Goal: Information Seeking & Learning: Learn about a topic

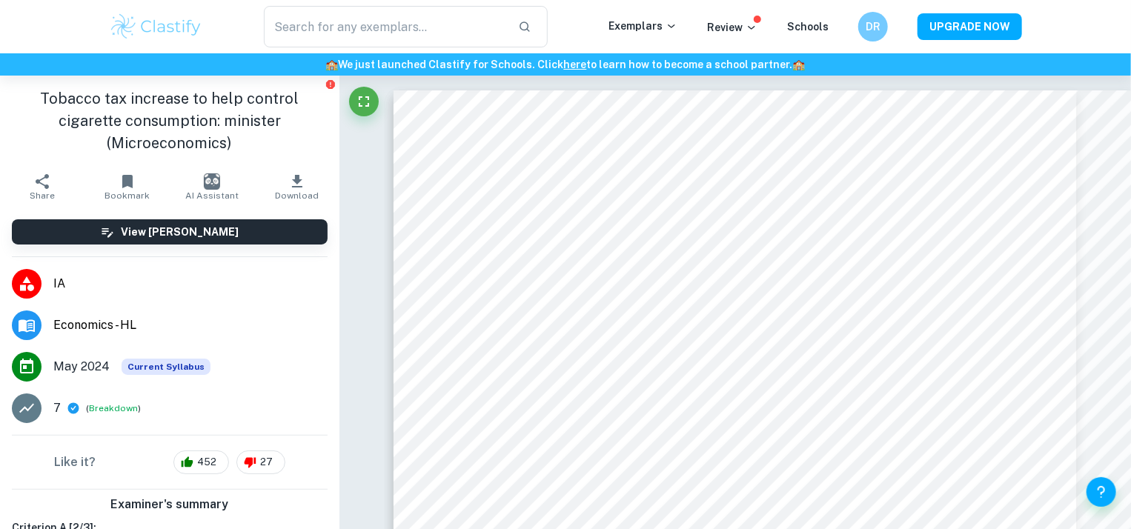
click at [196, 14] on img at bounding box center [156, 27] width 94 height 30
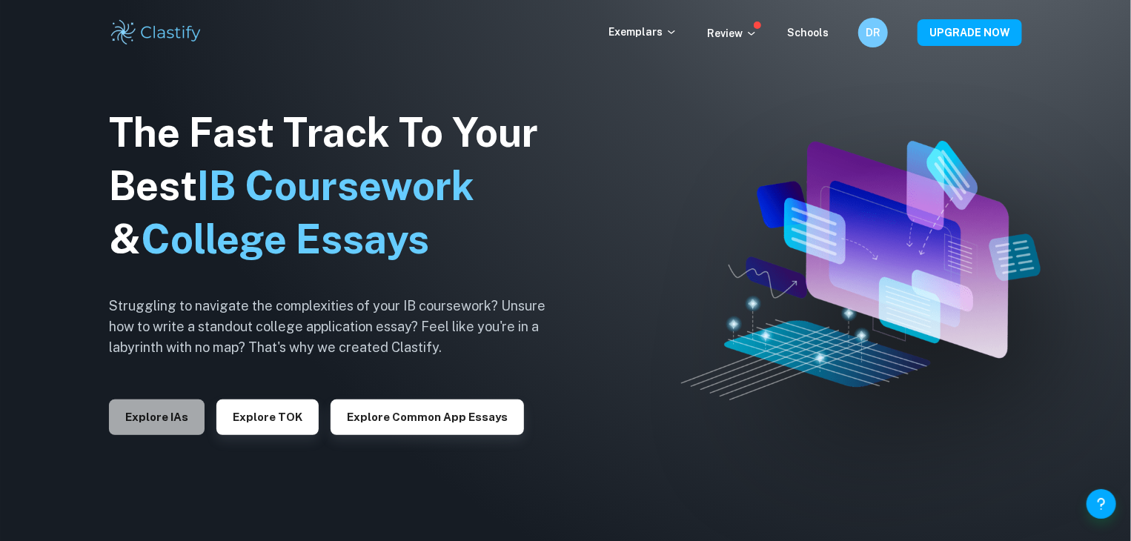
click at [174, 410] on button "Explore IAs" at bounding box center [157, 417] width 96 height 36
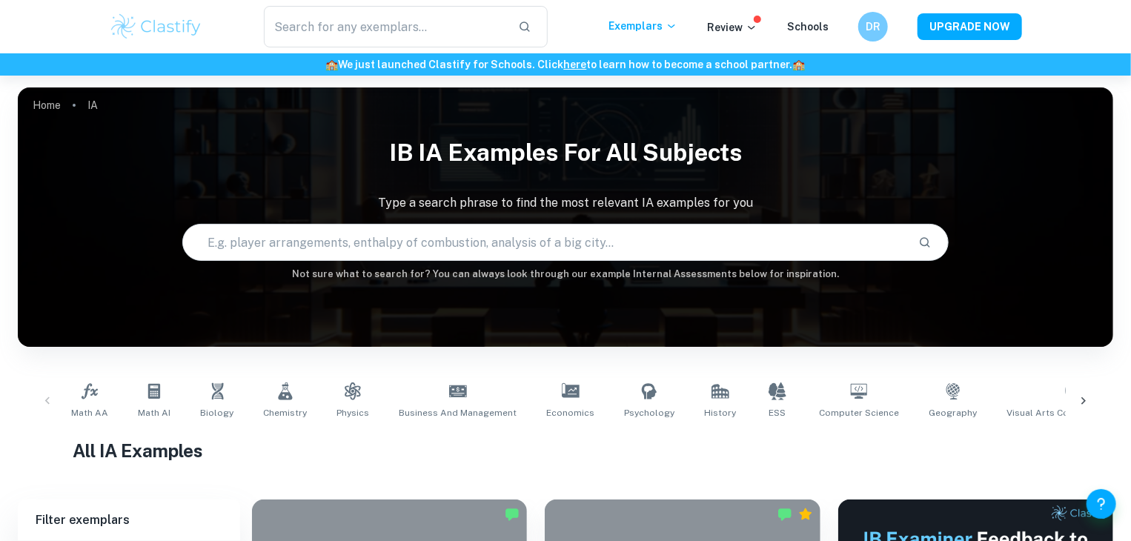
scroll to position [178, 0]
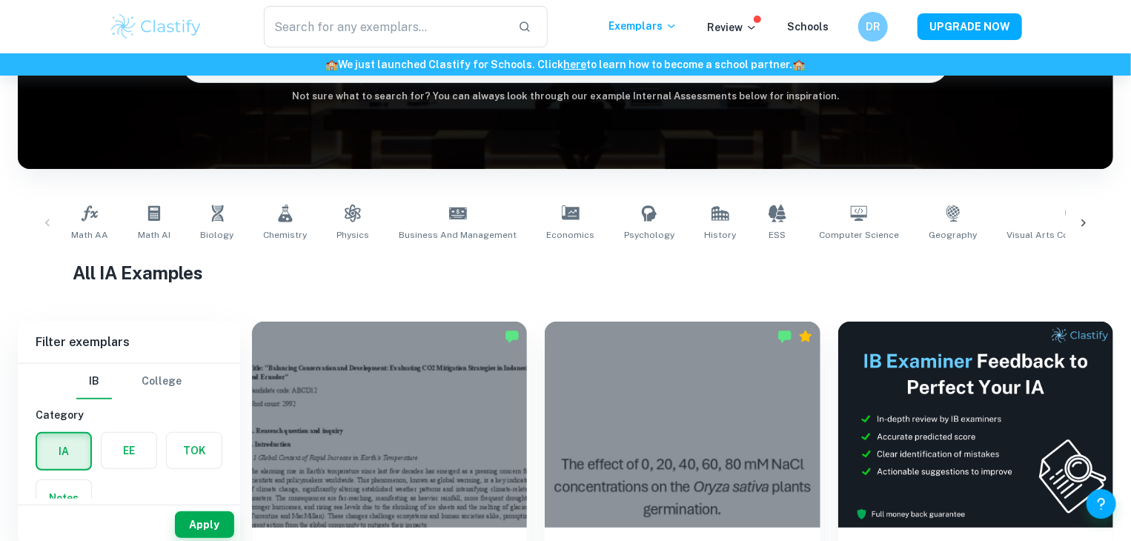
click at [195, 443] on label "button" at bounding box center [194, 451] width 55 height 36
click at [0, 0] on input "radio" at bounding box center [0, 0] width 0 height 0
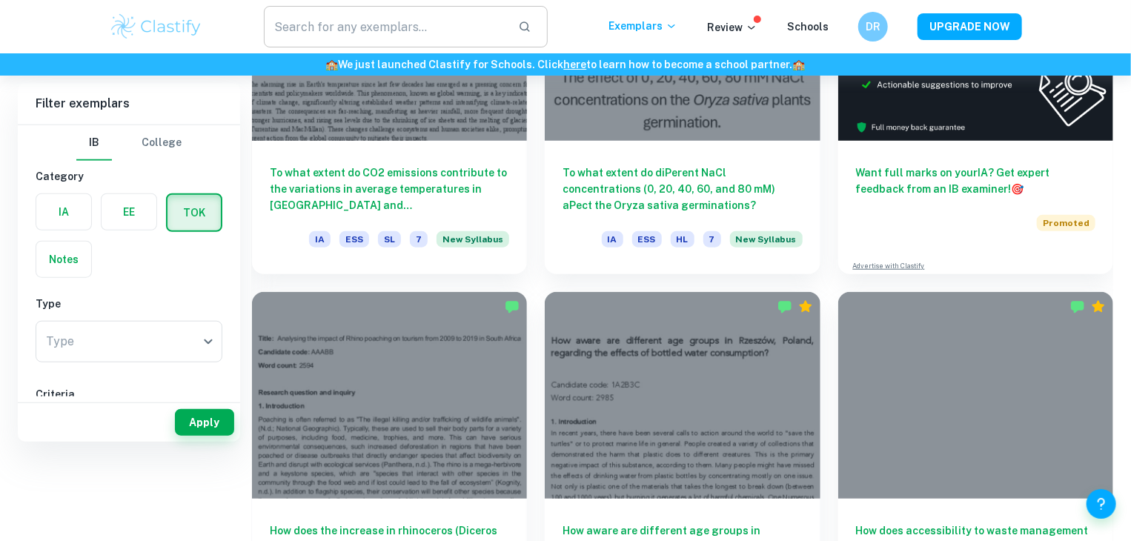
scroll to position [325, 0]
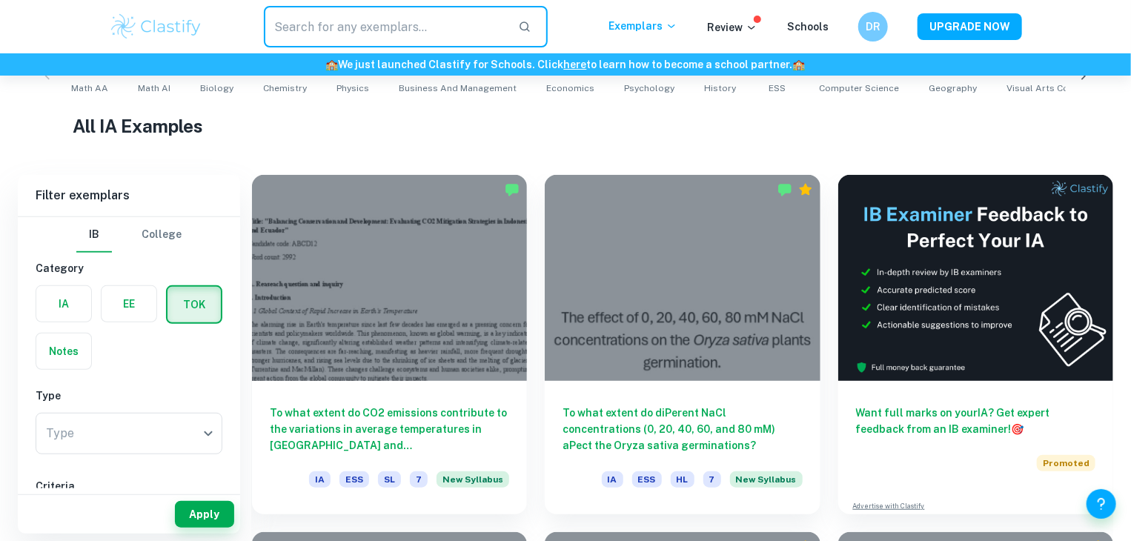
click at [415, 10] on input "text" at bounding box center [385, 26] width 242 height 41
paste input "Does acquiring knowledge destroy our sense of wonder? Discuss with reference to…"
type input "Does acquiring knowledge destroy our sense of wonder? Discuss with reference to…"
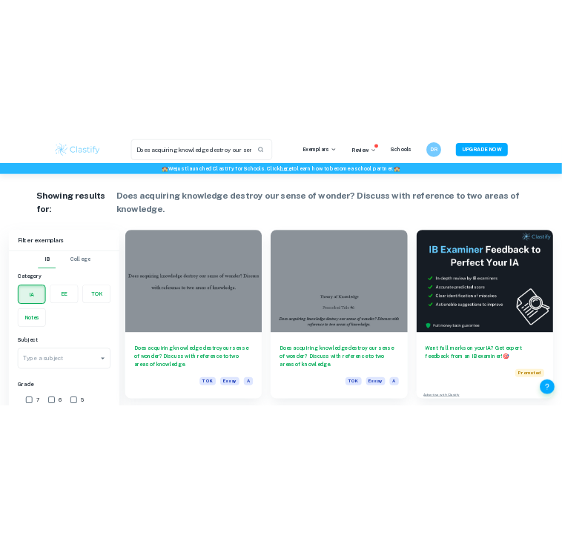
scroll to position [37, 0]
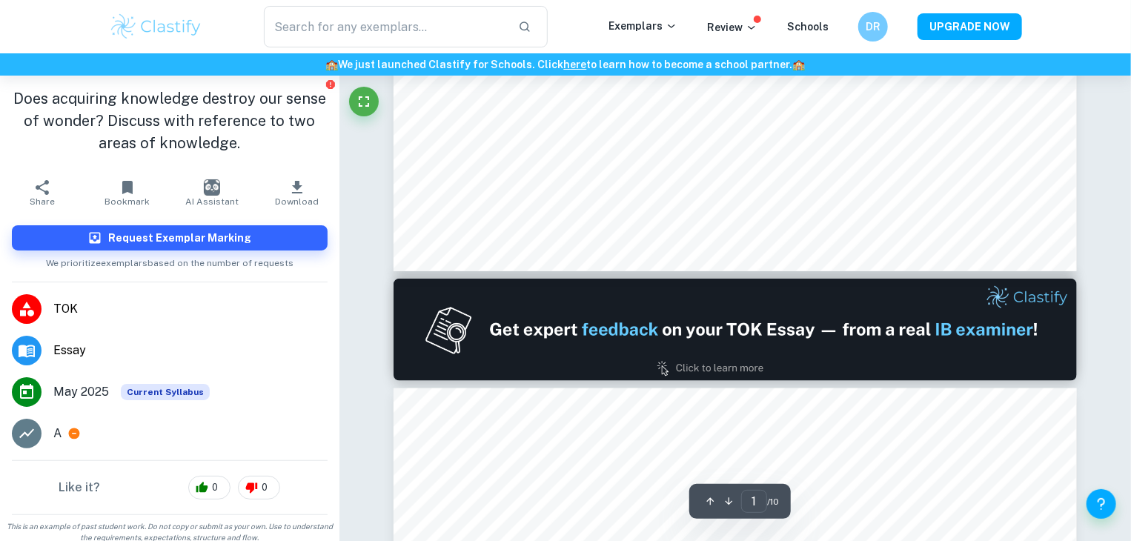
type input "2"
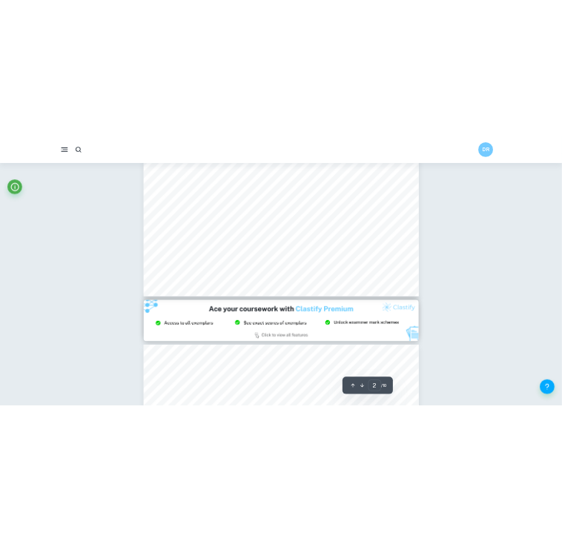
scroll to position [907, 0]
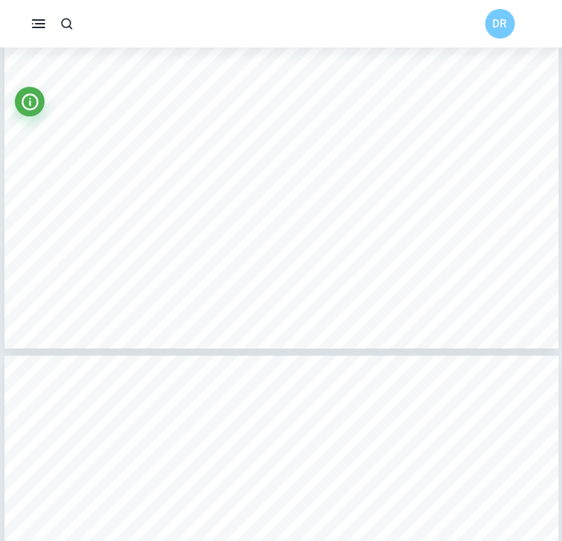
scroll to position [4128, 0]
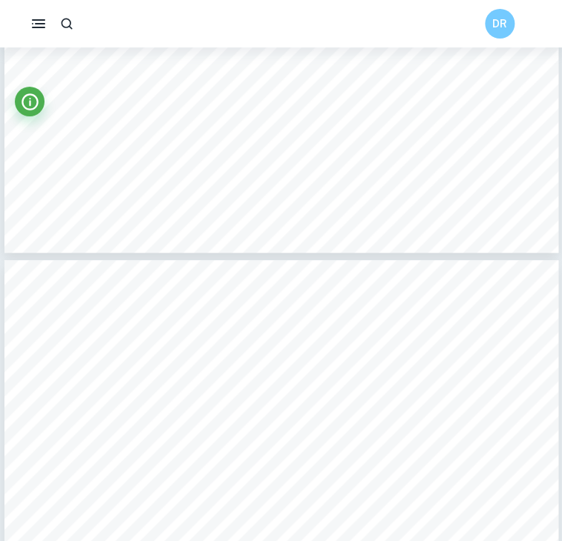
type input "7"
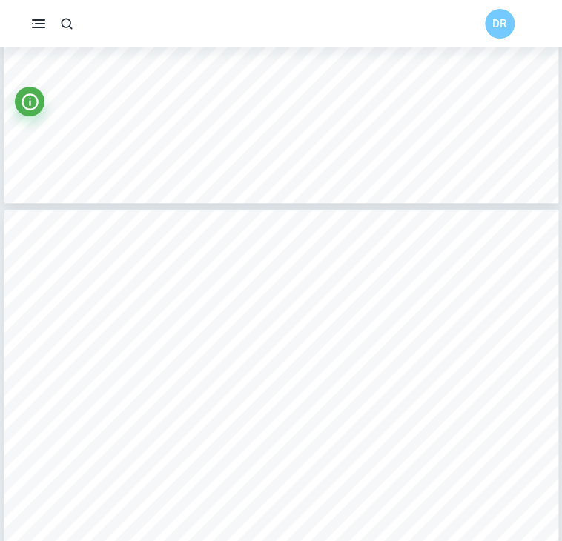
scroll to position [4373, 0]
